Goal: Task Accomplishment & Management: Complete application form

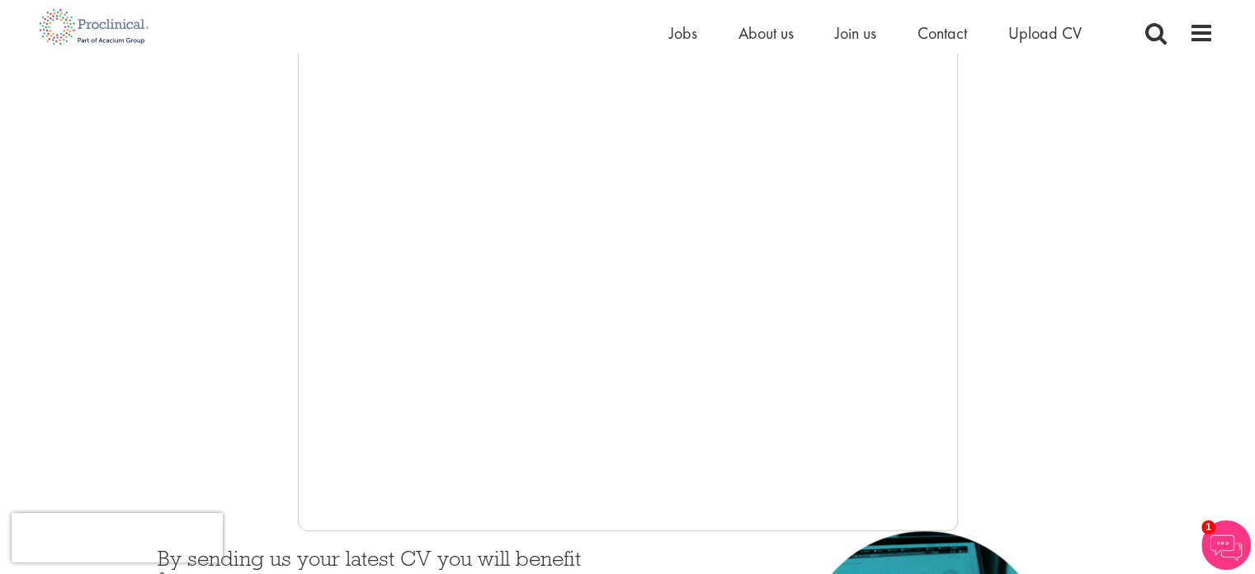
scroll to position [17, 0]
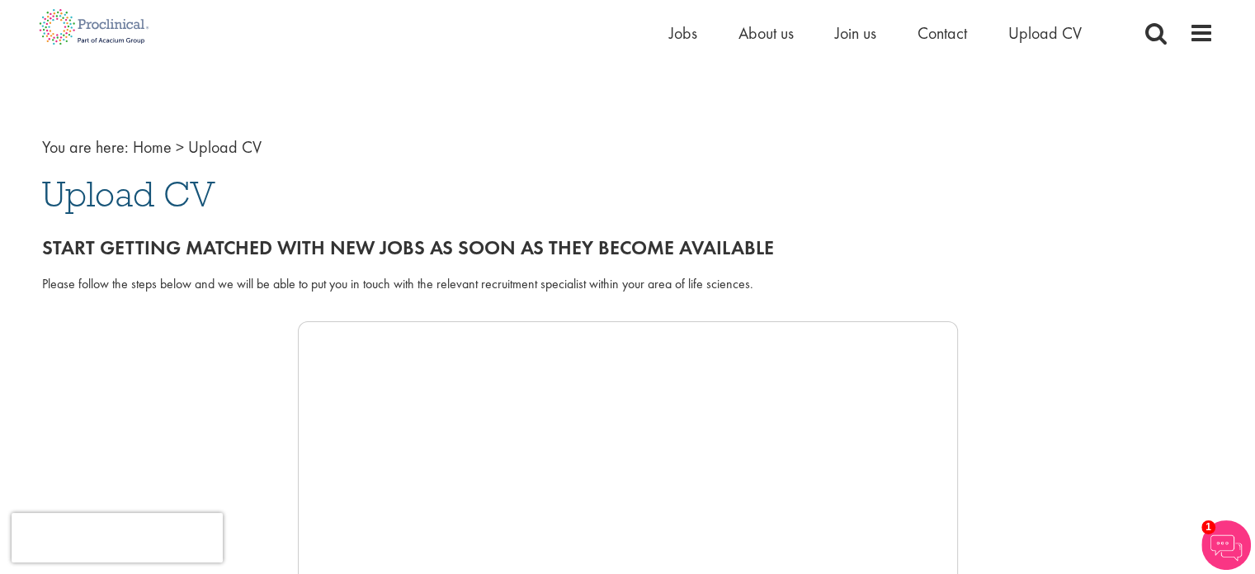
click at [202, 146] on span "Upload CV" at bounding box center [224, 146] width 73 height 21
click at [188, 151] on span "Upload CV" at bounding box center [224, 146] width 73 height 21
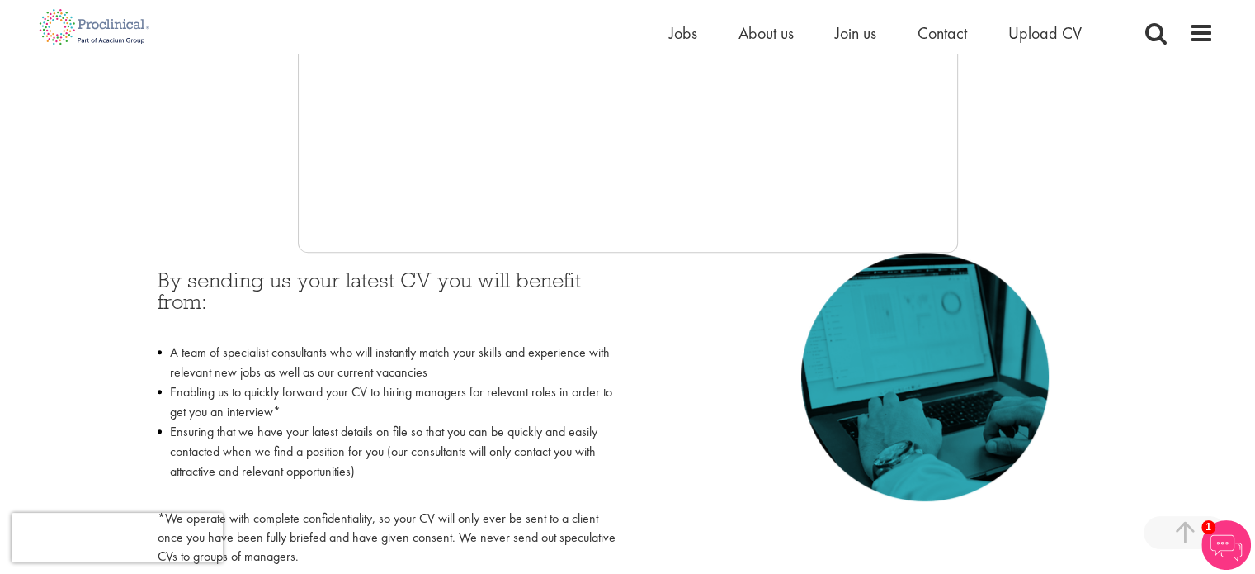
scroll to position [578, 0]
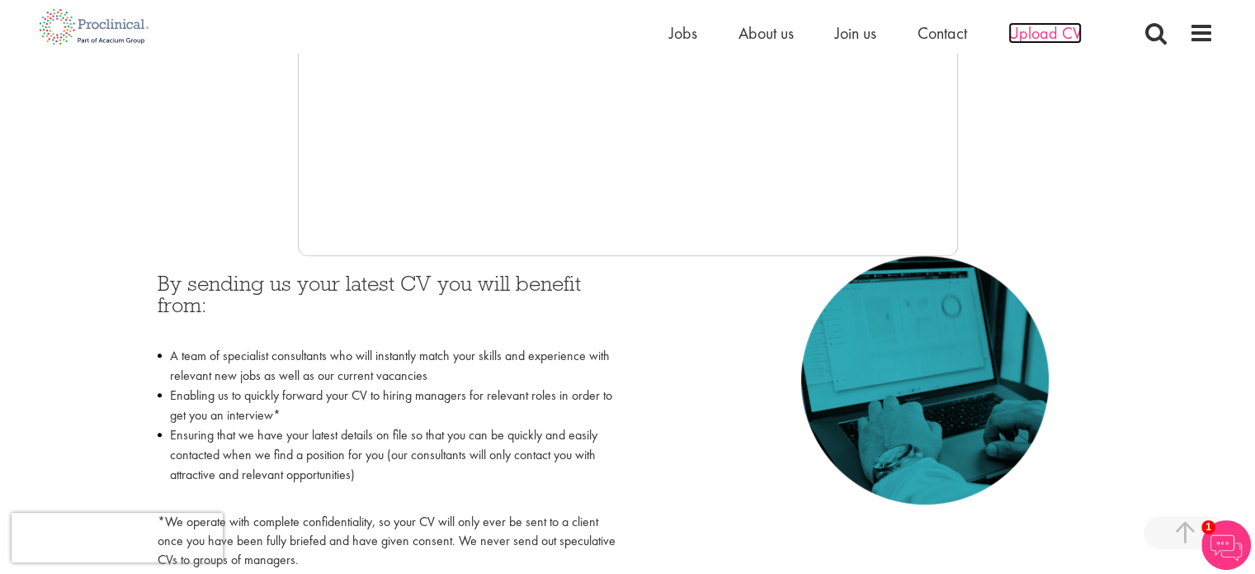
click at [1015, 22] on span "Upload CV" at bounding box center [1045, 32] width 73 height 21
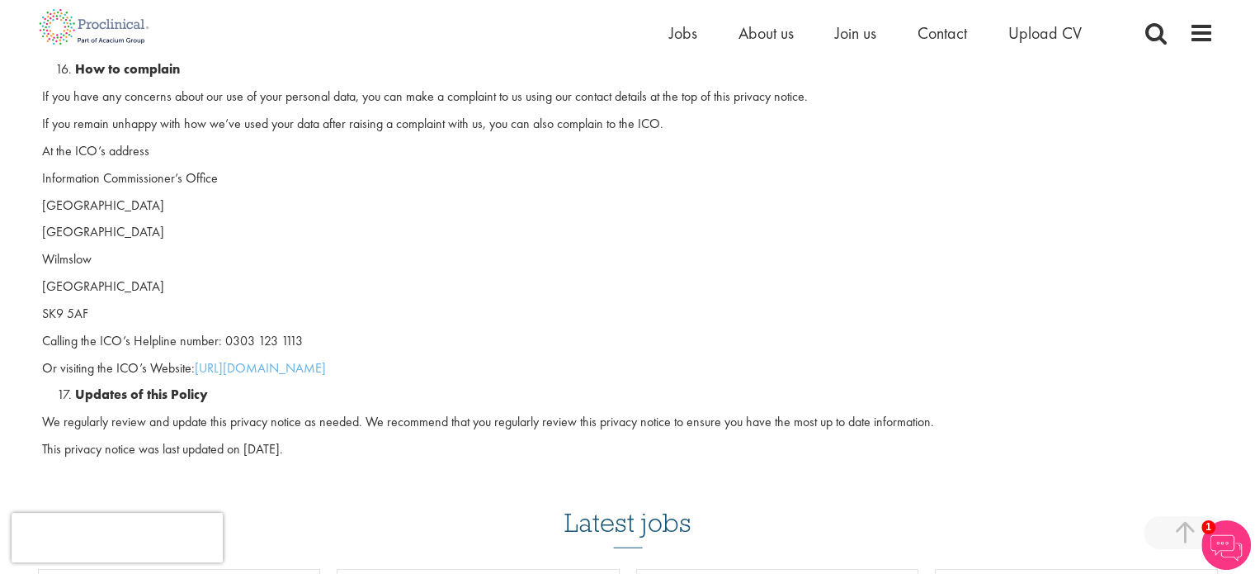
scroll to position [4044, 0]
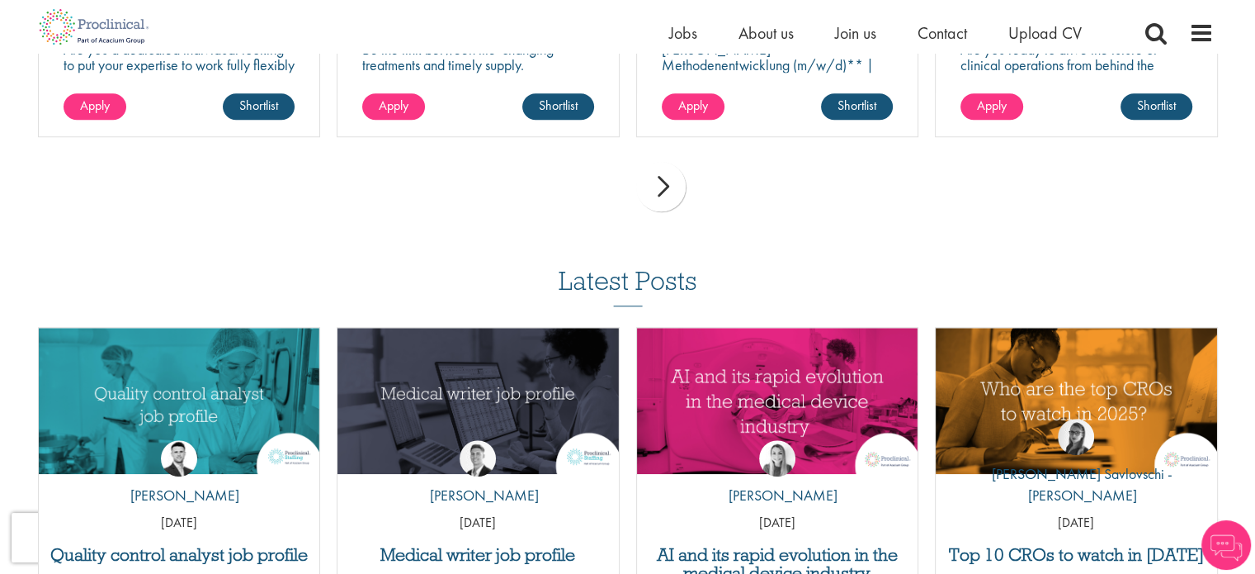
scroll to position [1833, 0]
